Goal: Navigation & Orientation: Find specific page/section

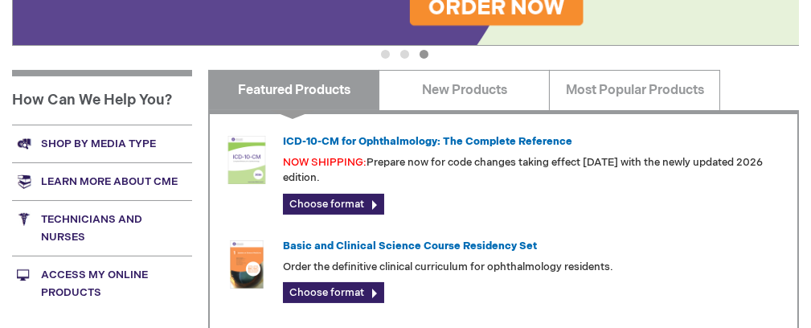
scroll to position [574, 0]
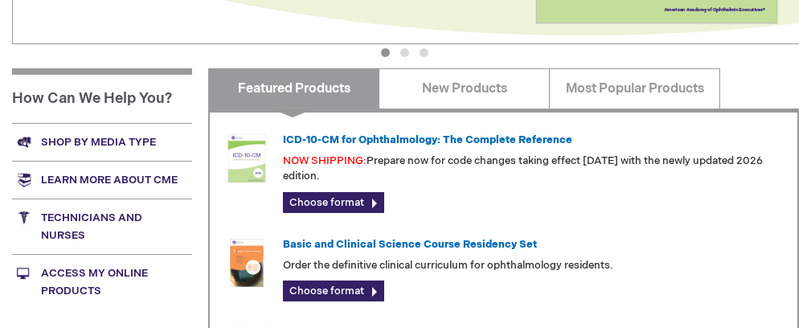
click at [88, 217] on link "Technicians and nurses" at bounding box center [102, 225] width 180 height 55
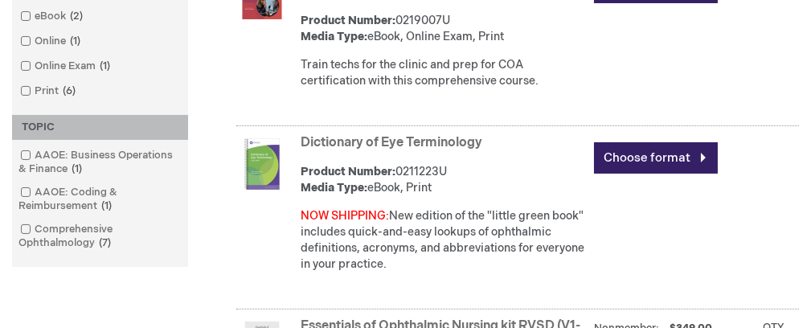
scroll to position [275, 0]
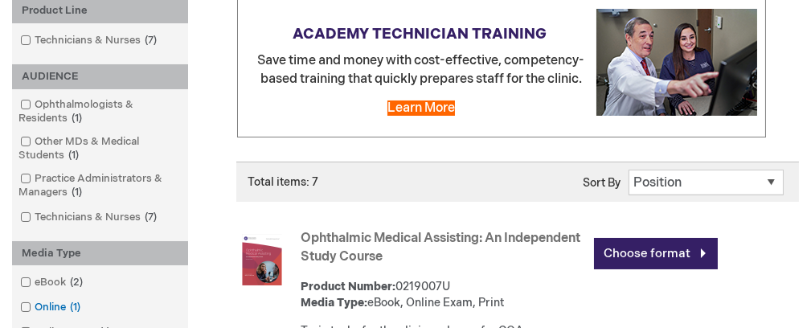
click at [35, 307] on span at bounding box center [35, 306] width 0 height 13
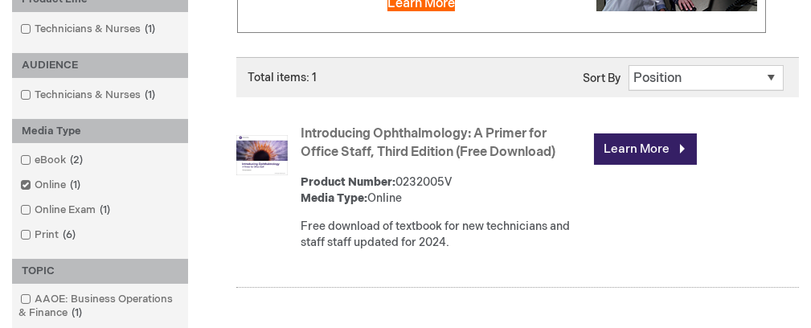
scroll to position [381, 0]
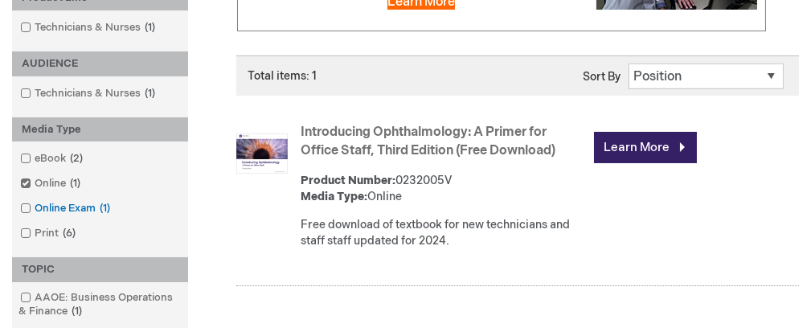
click at [35, 206] on span at bounding box center [35, 208] width 0 height 13
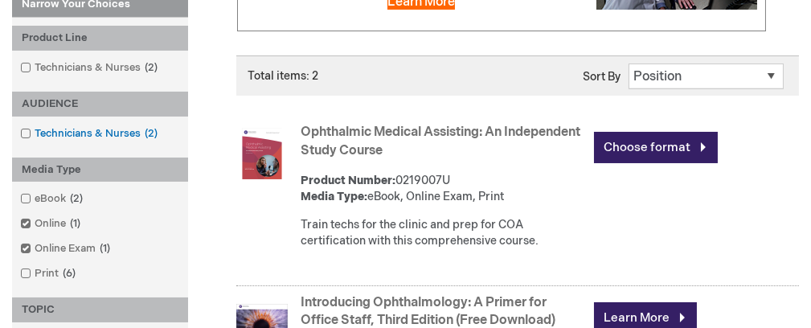
click at [35, 131] on span at bounding box center [35, 133] width 0 height 13
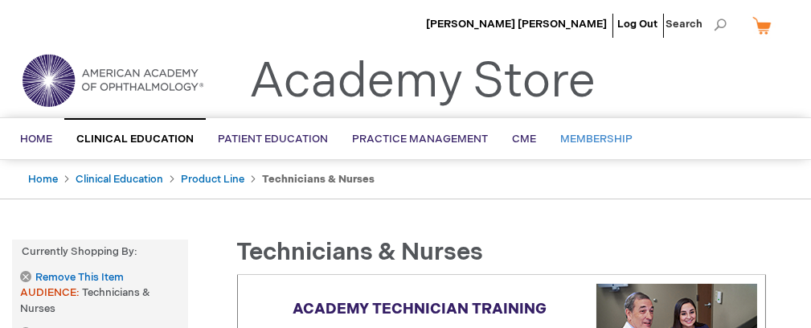
click at [579, 137] on span "Membership" at bounding box center [596, 139] width 72 height 13
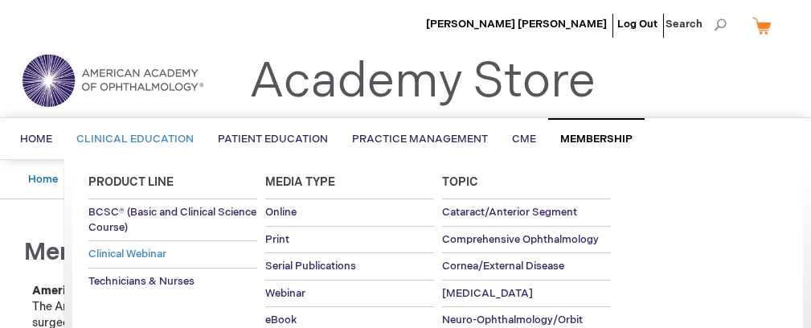
click at [129, 247] on span "Clinical Webinar" at bounding box center [127, 253] width 78 height 13
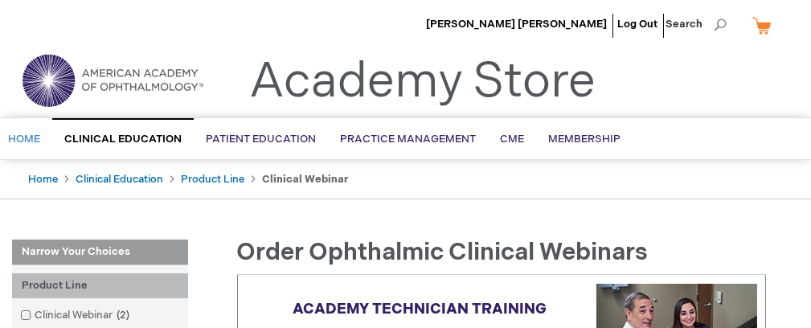
click at [28, 129] on link "Home" at bounding box center [24, 139] width 56 height 39
click at [27, 137] on span "Home" at bounding box center [24, 139] width 32 height 13
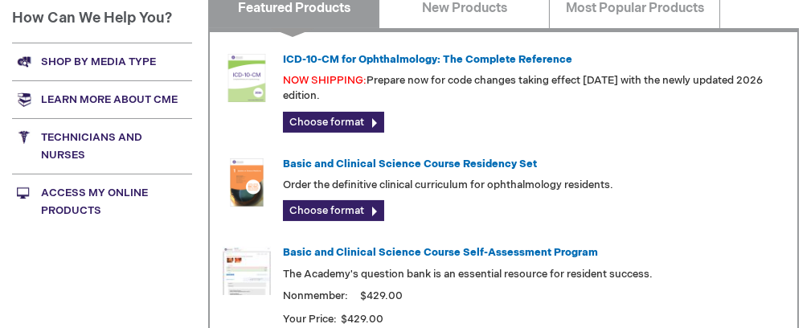
scroll to position [655, 0]
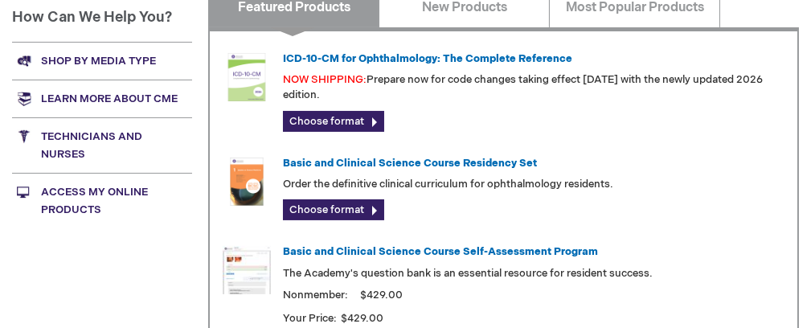
click at [116, 192] on link "Access My Online Products" at bounding box center [102, 200] width 180 height 55
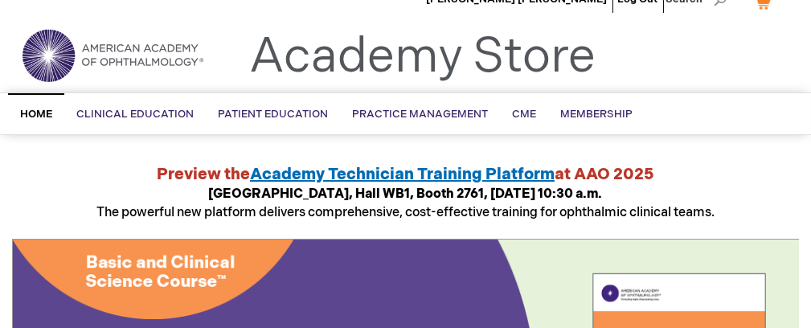
scroll to position [0, 0]
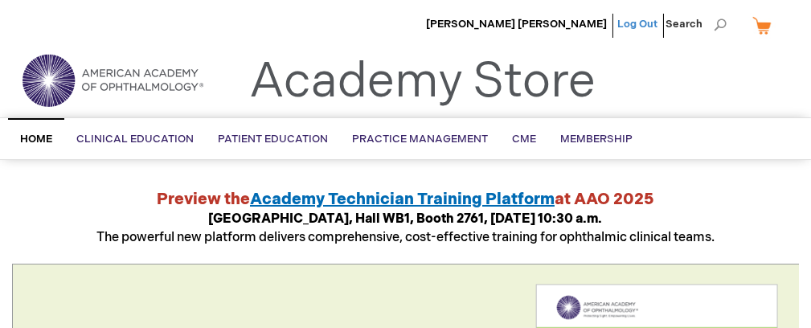
click at [634, 21] on link "Log Out" at bounding box center [637, 24] width 40 height 13
